Goal: Transaction & Acquisition: Purchase product/service

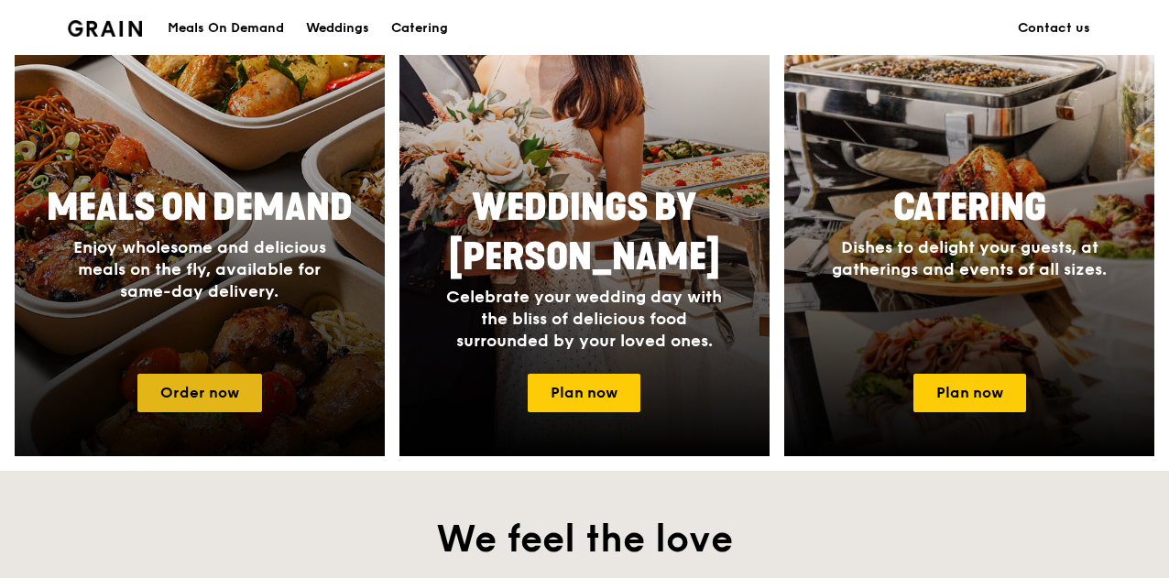
click at [201, 393] on link "Order now" at bounding box center [199, 393] width 125 height 38
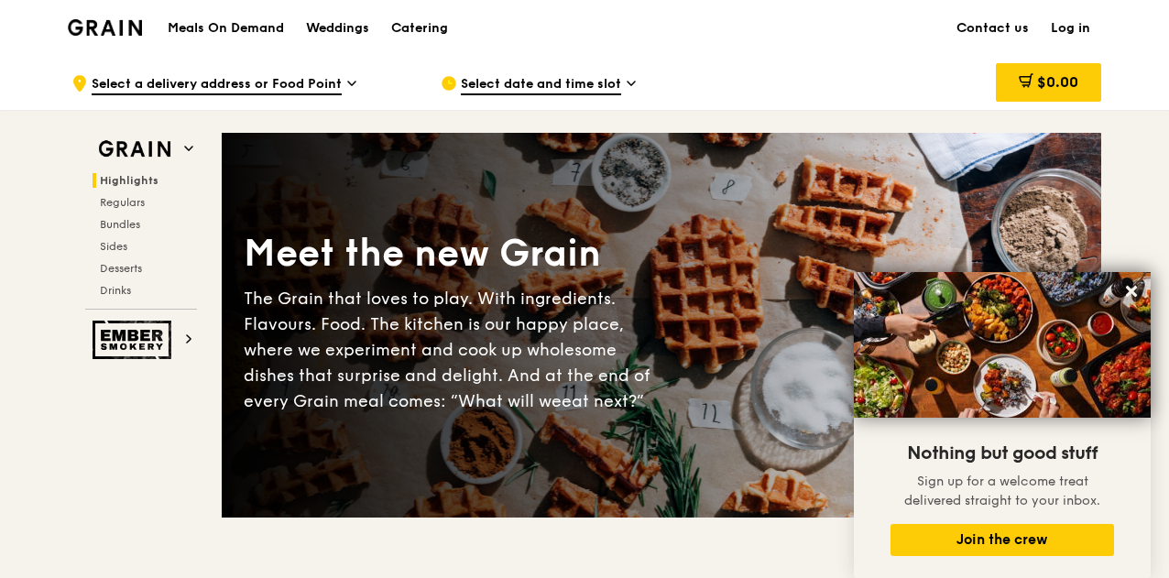
click at [347, 77] on icon at bounding box center [351, 83] width 9 height 16
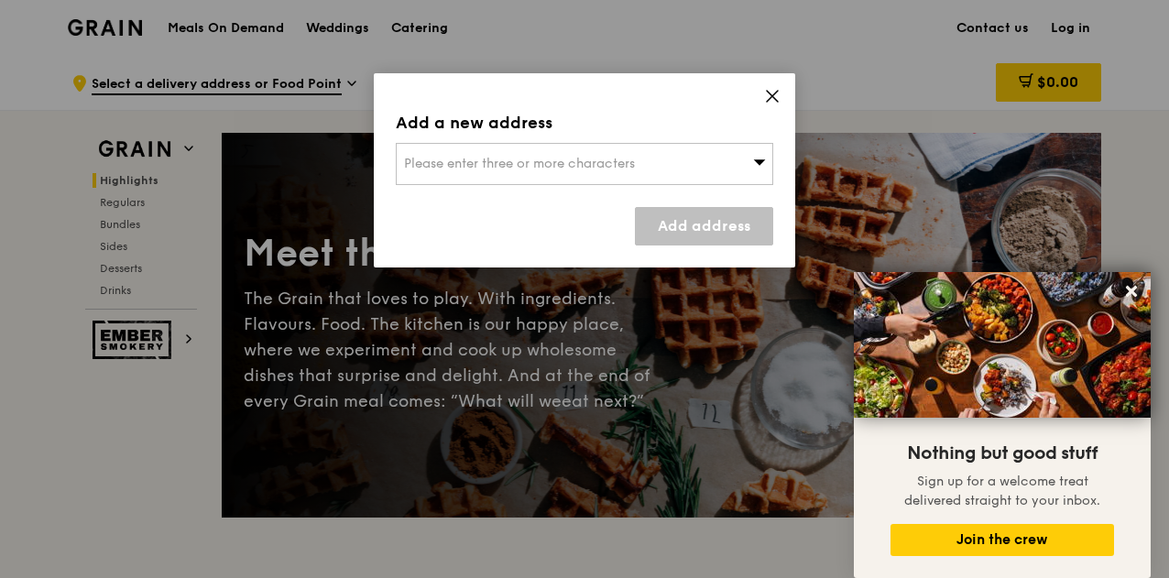
click at [491, 166] on span "Please enter three or more characters" at bounding box center [519, 164] width 231 height 16
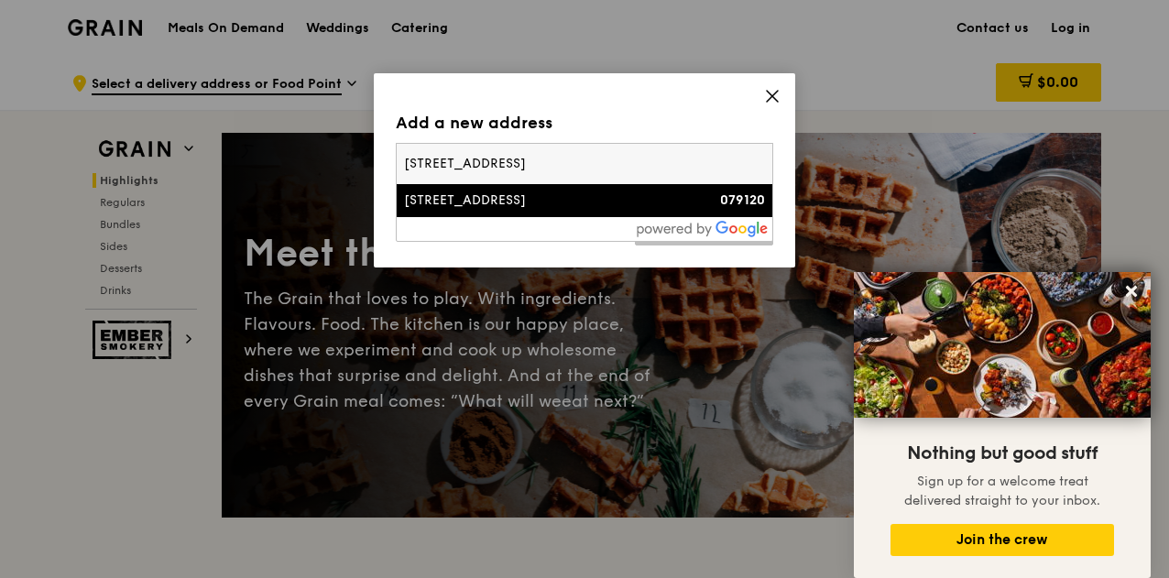
type input "[STREET_ADDRESS]"
click at [560, 199] on div "[STREET_ADDRESS]" at bounding box center [539, 201] width 271 height 18
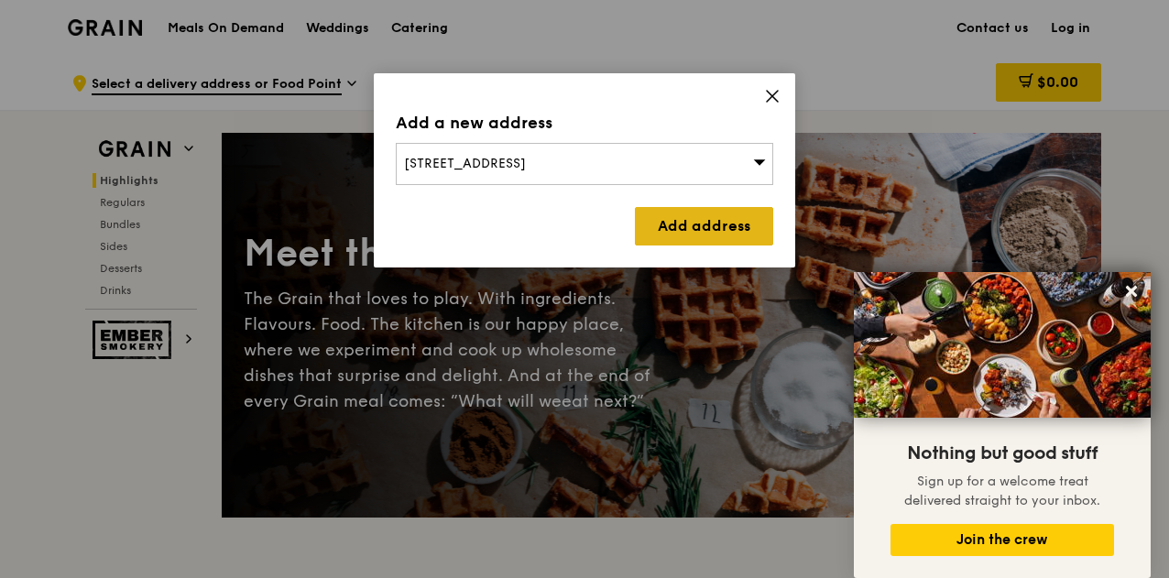
click at [691, 223] on link "Add address" at bounding box center [704, 226] width 138 height 38
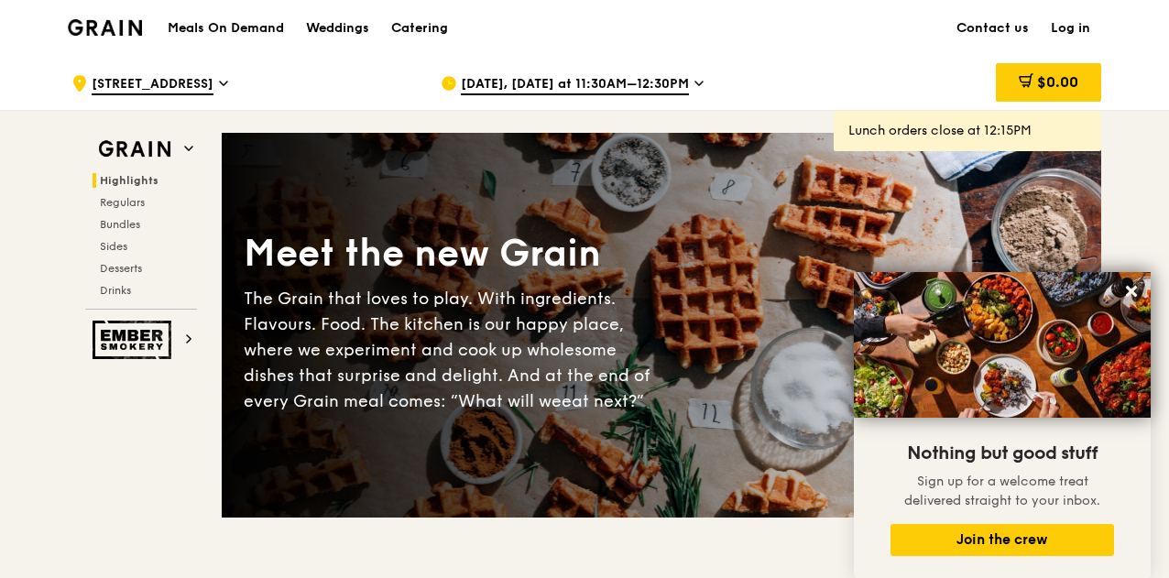
click at [681, 81] on span "[DATE], [DATE] at 11:30AM–12:30PM" at bounding box center [575, 85] width 228 height 20
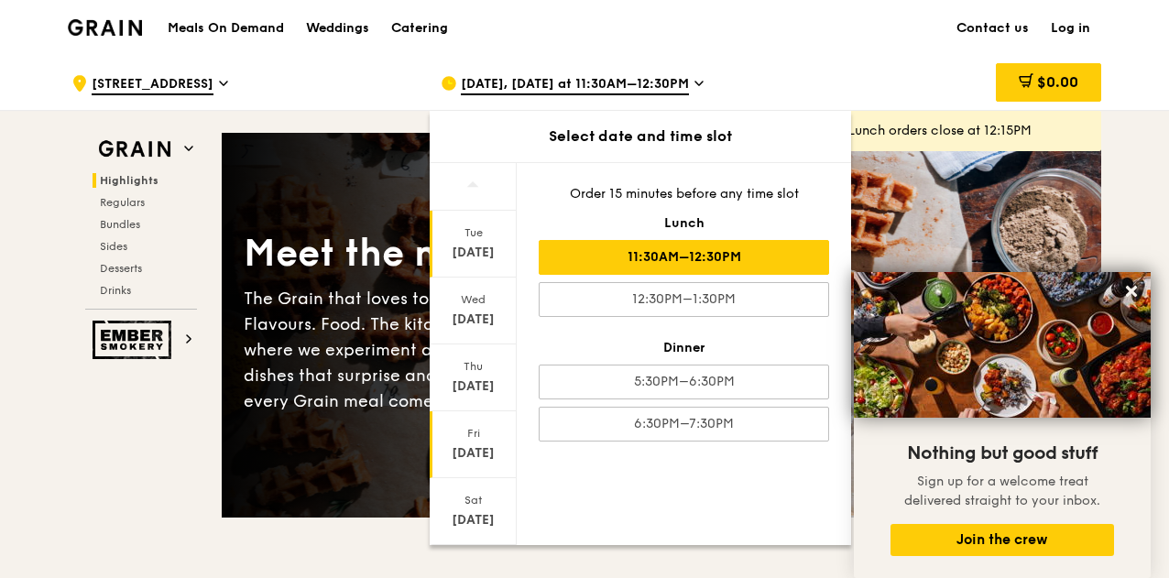
click at [485, 449] on div "[DATE]" at bounding box center [474, 453] width 82 height 18
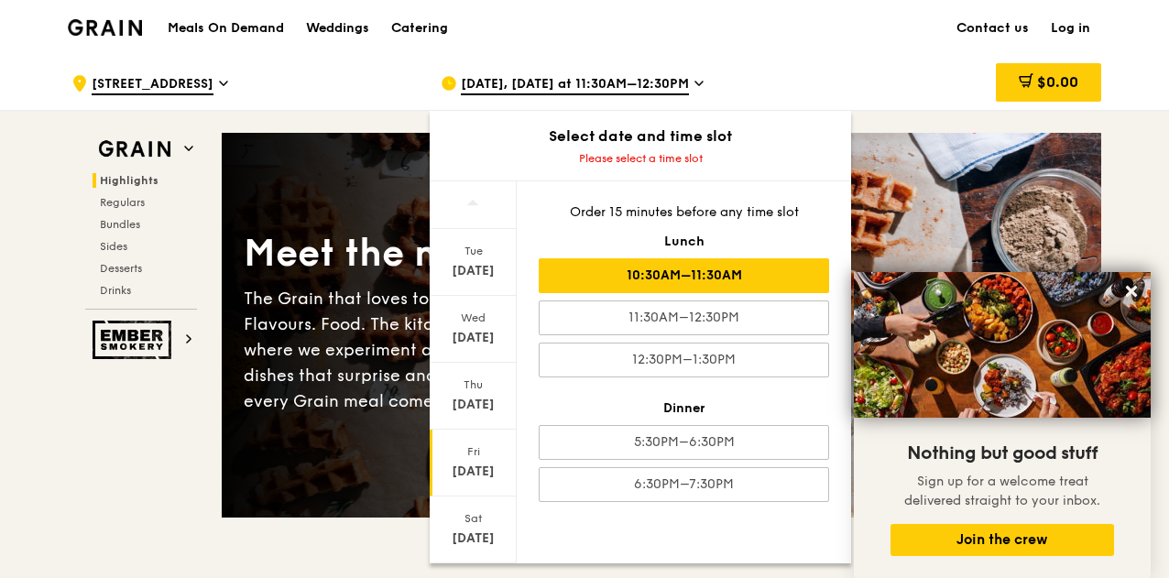
click at [731, 287] on div "10:30AM–11:30AM" at bounding box center [684, 275] width 290 height 35
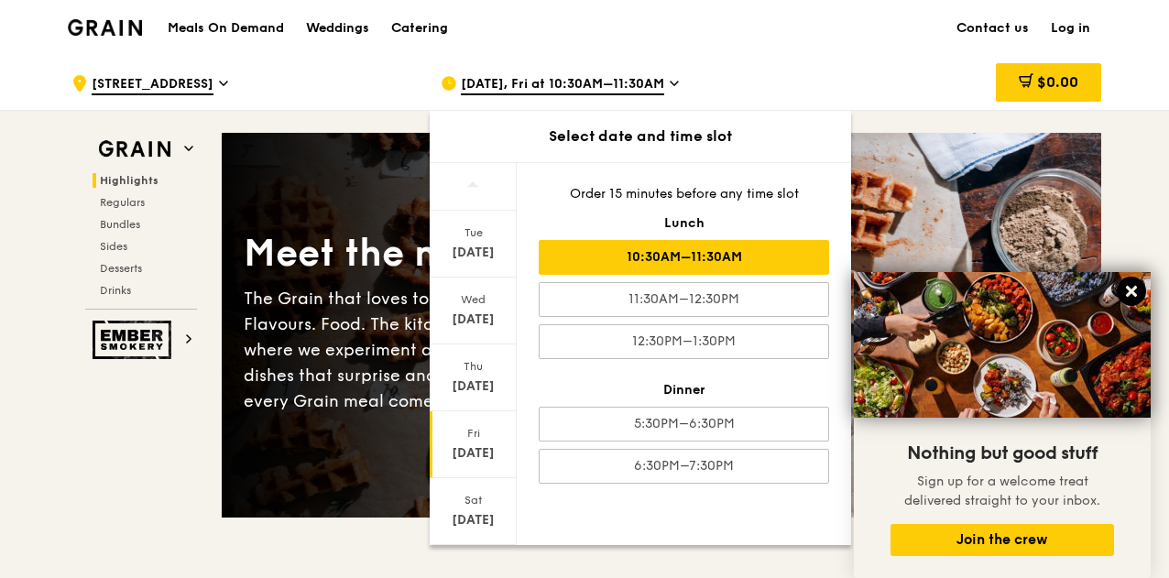
click at [1134, 287] on icon at bounding box center [1131, 291] width 16 height 16
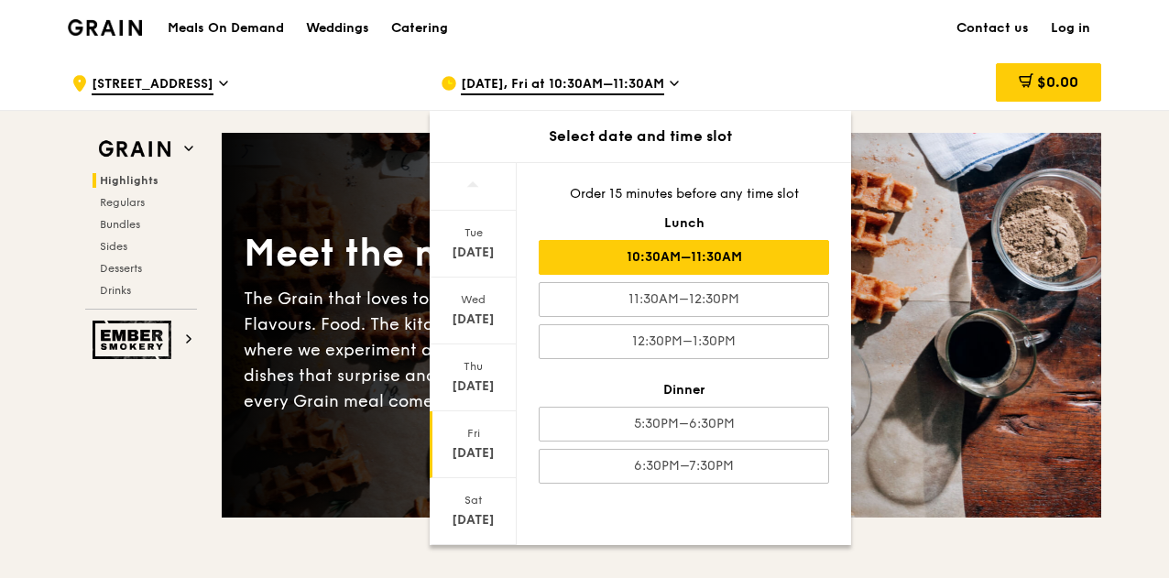
click at [466, 462] on div "[DATE]" at bounding box center [473, 444] width 87 height 67
click at [750, 59] on div "[DATE], Fri at 10:30AM–11:30AM" at bounding box center [611, 83] width 340 height 55
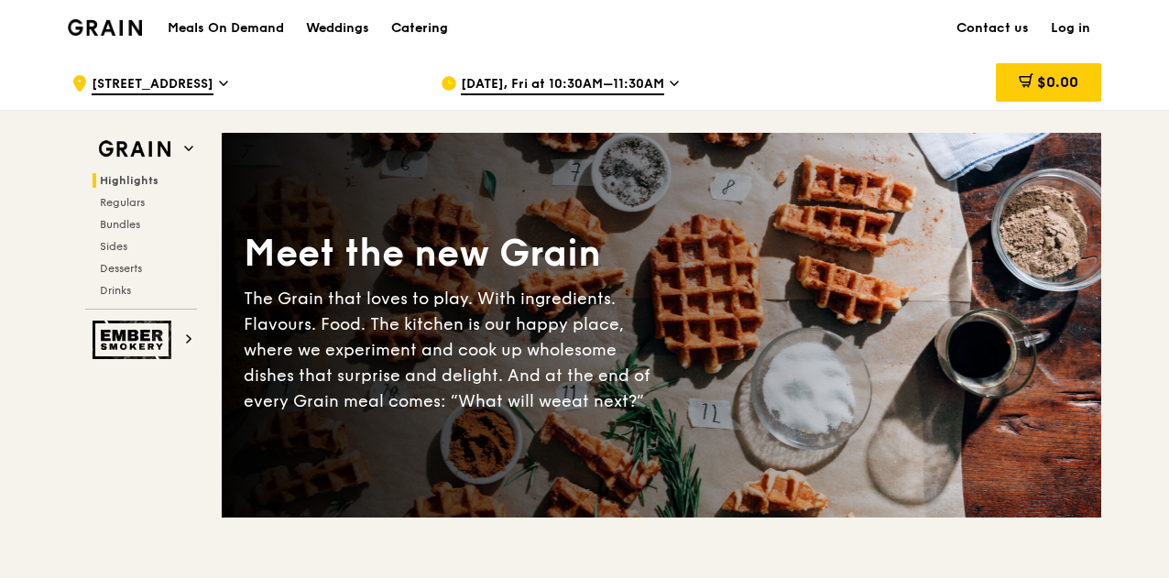
click at [422, 24] on div "Catering" at bounding box center [419, 28] width 57 height 55
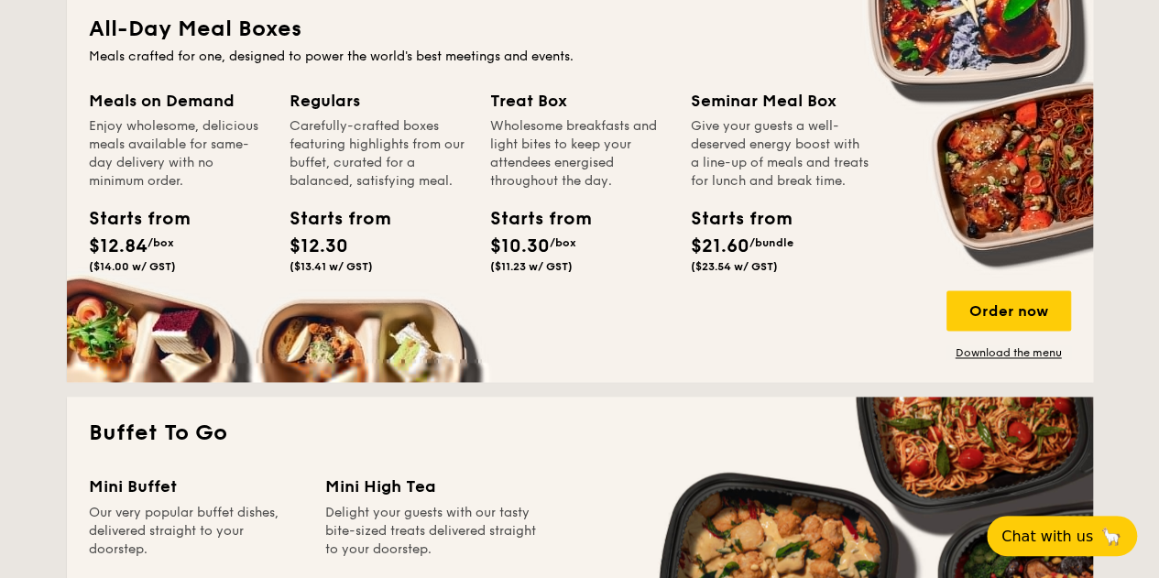
scroll to position [1270, 0]
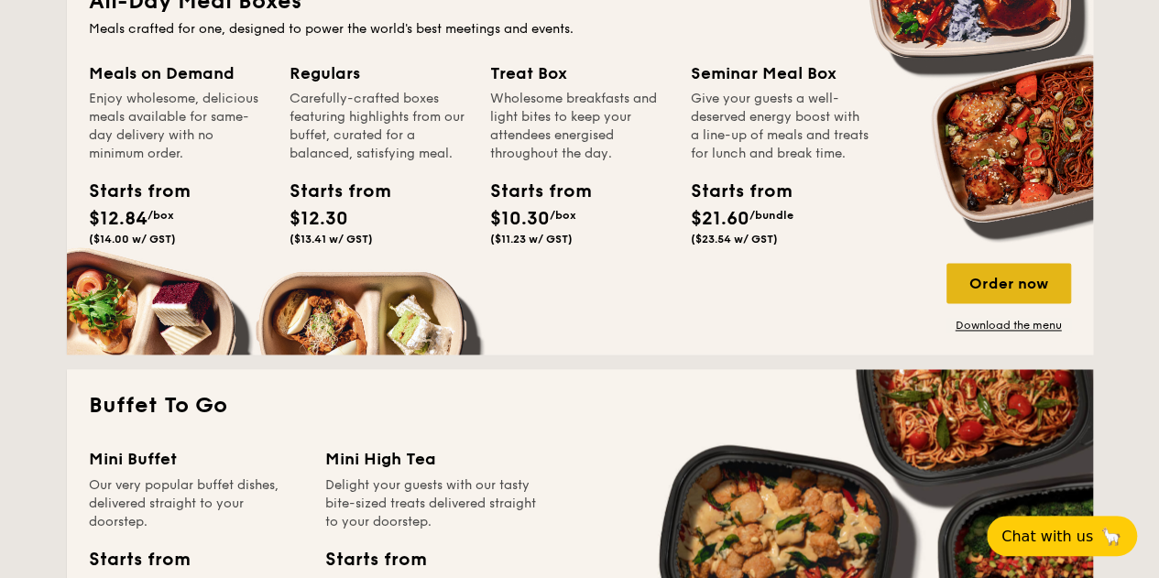
click at [991, 279] on div "Order now" at bounding box center [1009, 283] width 125 height 40
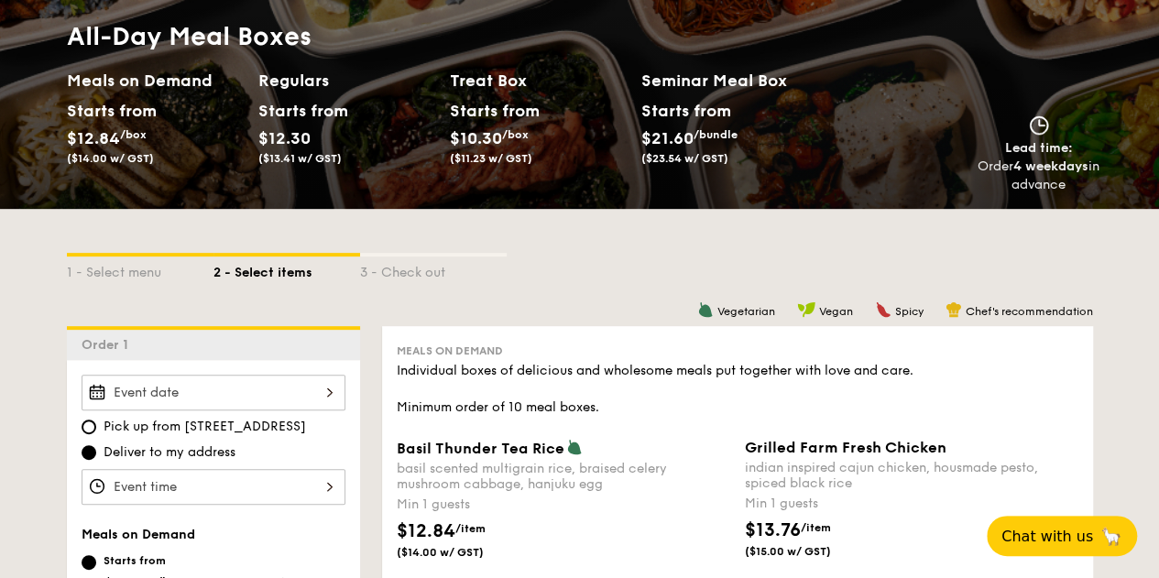
scroll to position [367, 0]
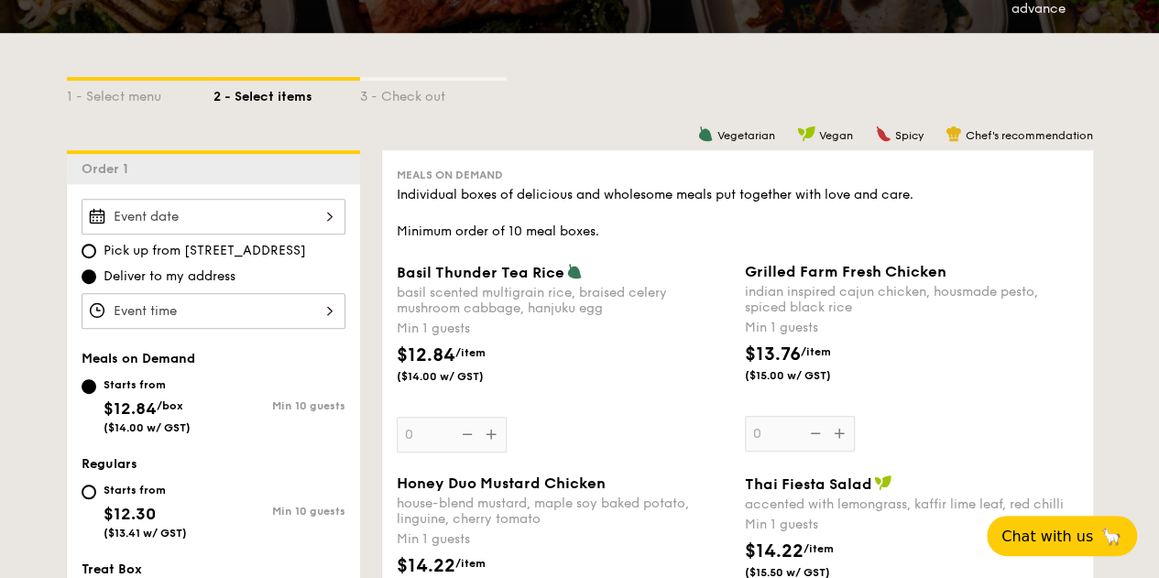
click at [238, 214] on div at bounding box center [214, 217] width 264 height 36
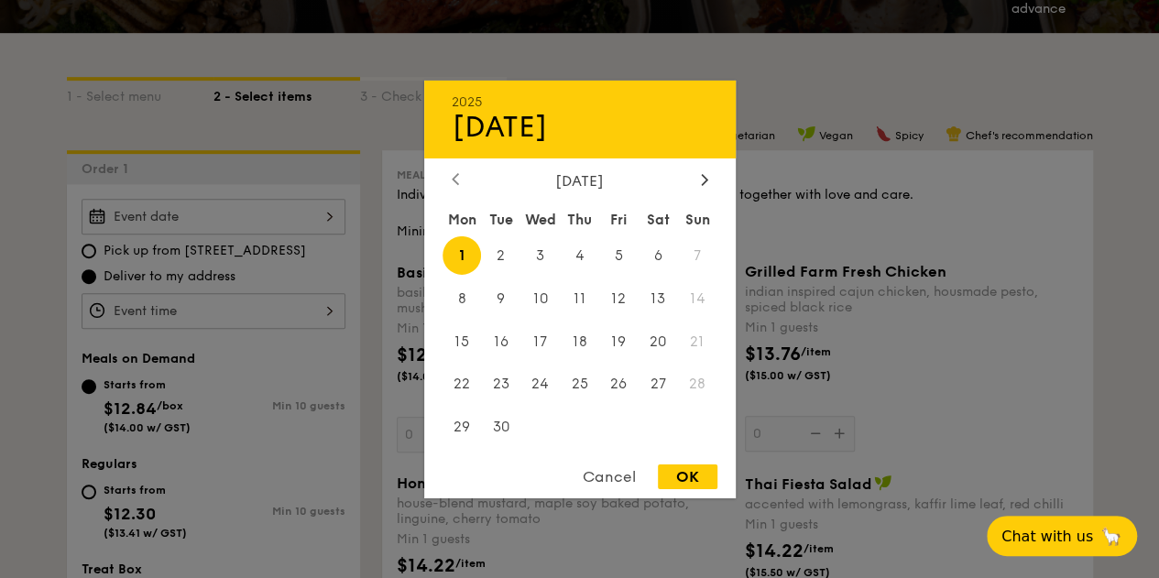
click at [456, 177] on icon at bounding box center [455, 179] width 7 height 12
click at [705, 177] on icon at bounding box center [704, 179] width 7 height 12
click at [445, 167] on div "2025 Sep 01 September 2025 Mon Tue Wed Thu Fri Sat Sun 1 2 3 4 5 6 7 8 9 10 11 …" at bounding box center [580, 289] width 312 height 418
click at [454, 173] on icon at bounding box center [455, 179] width 7 height 12
click at [701, 175] on icon at bounding box center [704, 179] width 7 height 12
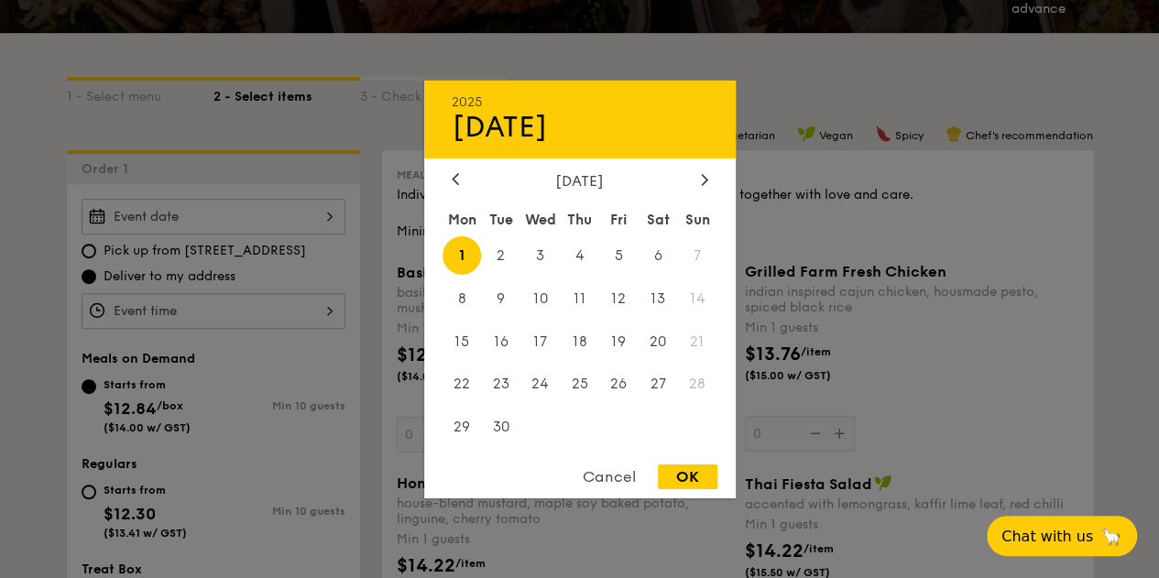
click at [862, 65] on div at bounding box center [579, 289] width 1159 height 578
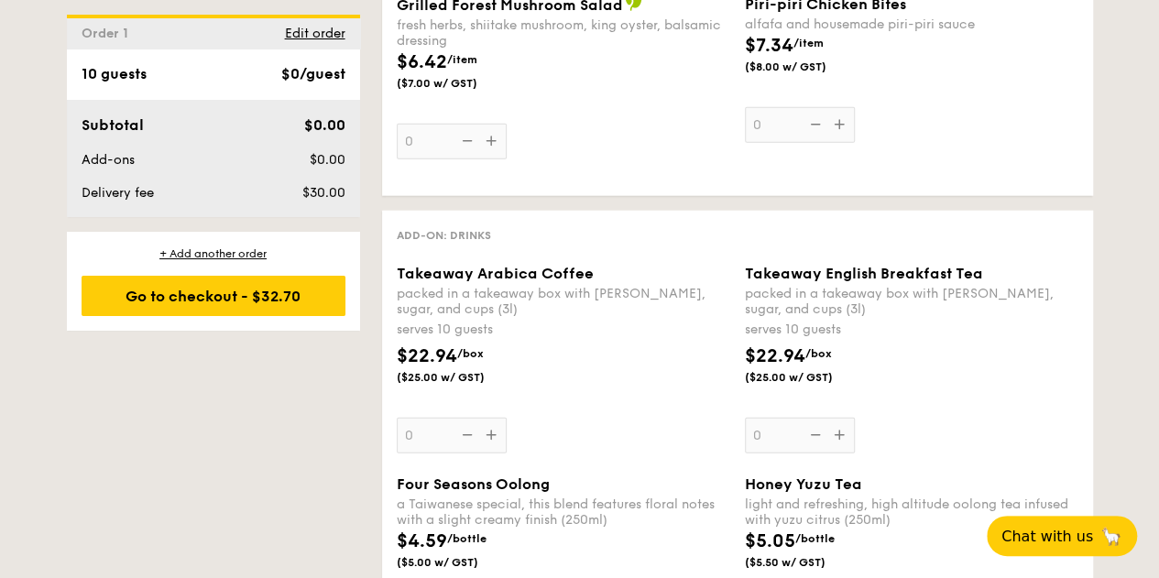
scroll to position [2657, 0]
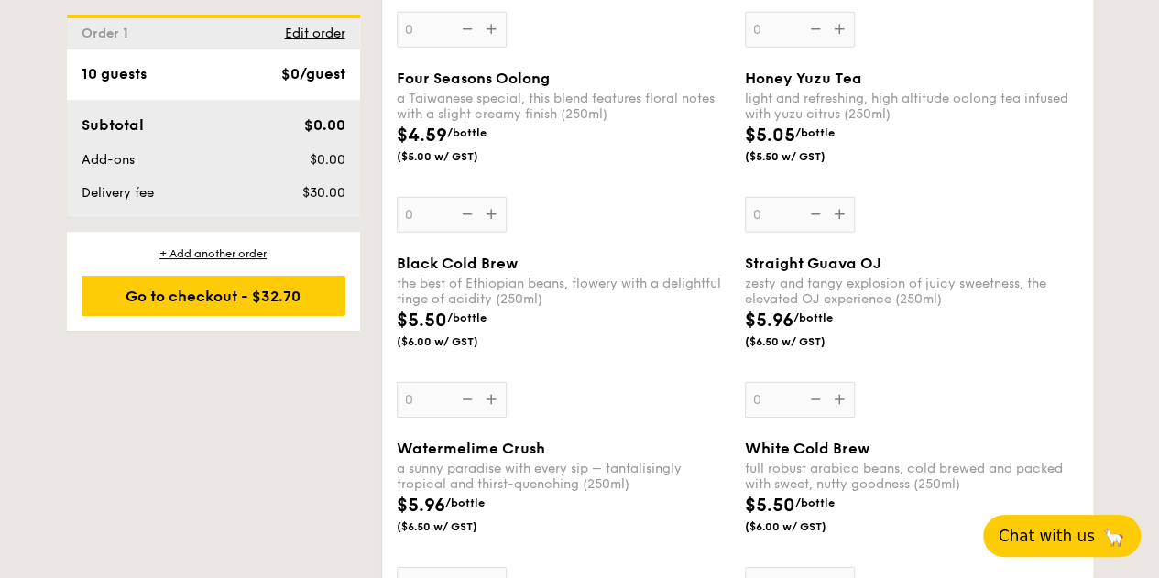
click at [1061, 540] on span "Chat with us" at bounding box center [1047, 536] width 96 height 18
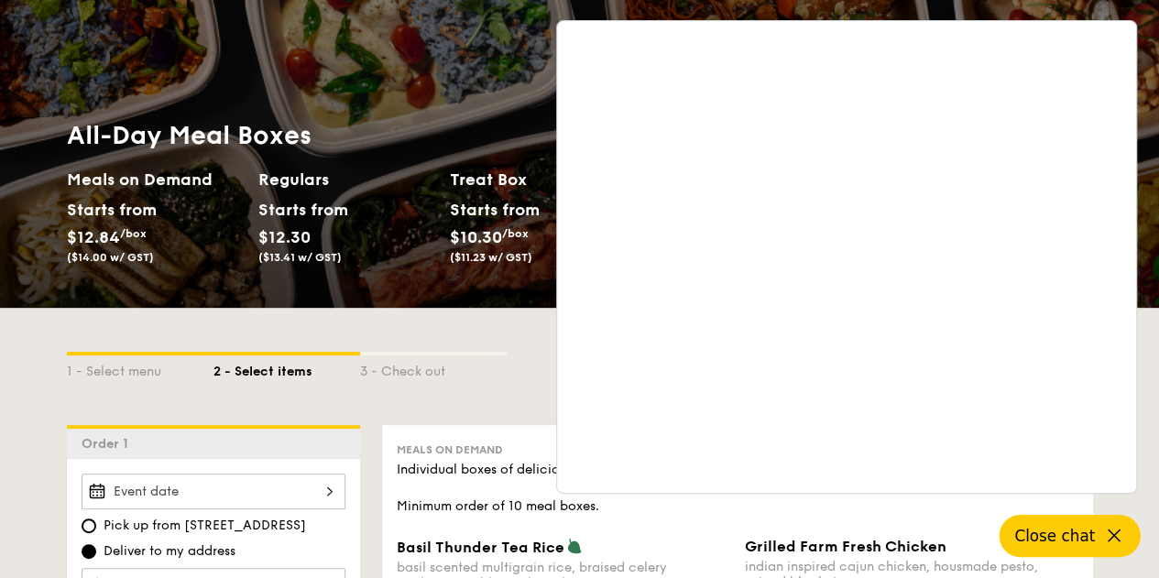
scroll to position [0, 0]
